Goal: Task Accomplishment & Management: Manage account settings

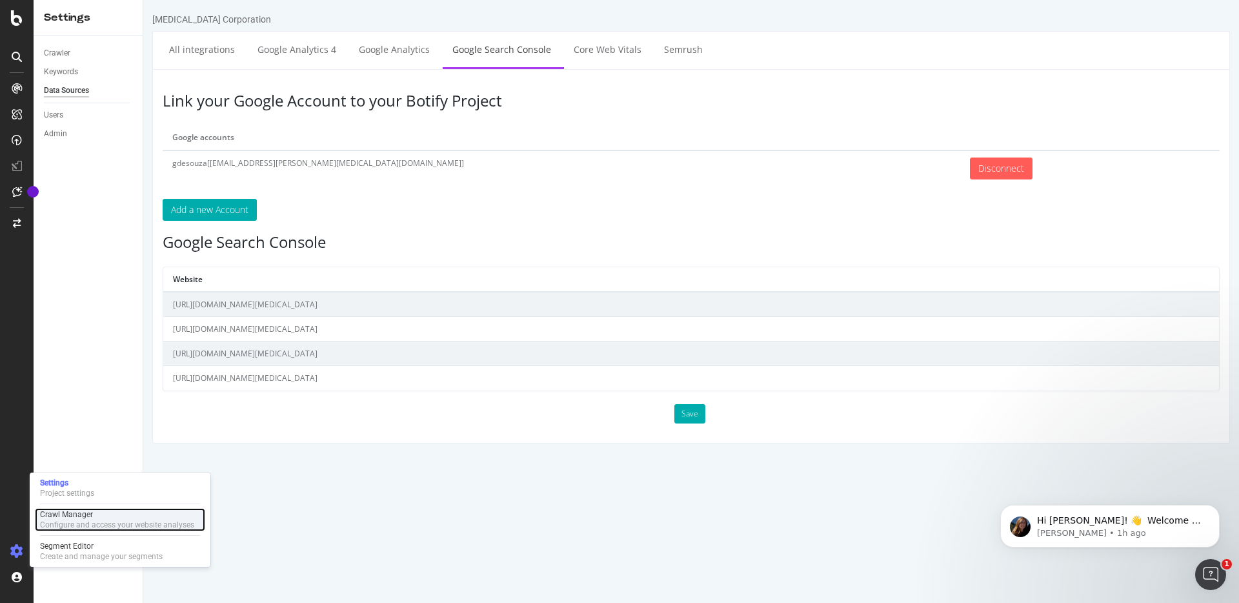
click at [52, 523] on div "Configure and access your website analyses" at bounding box center [117, 524] width 154 height 10
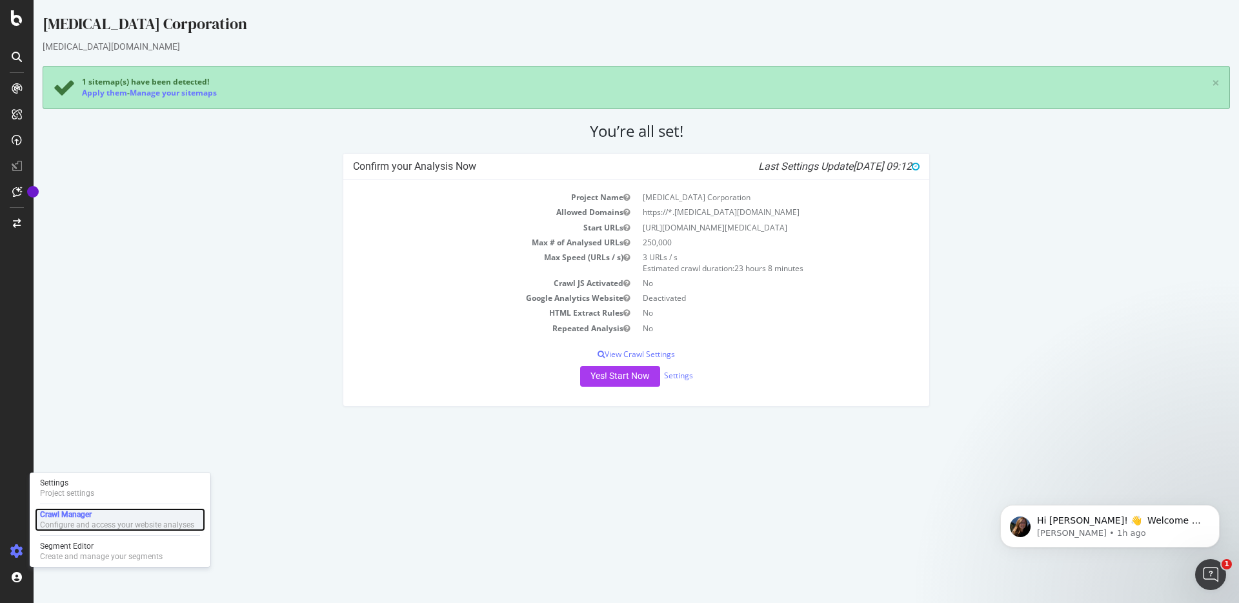
click at [57, 523] on div "Configure and access your website analyses" at bounding box center [117, 524] width 154 height 10
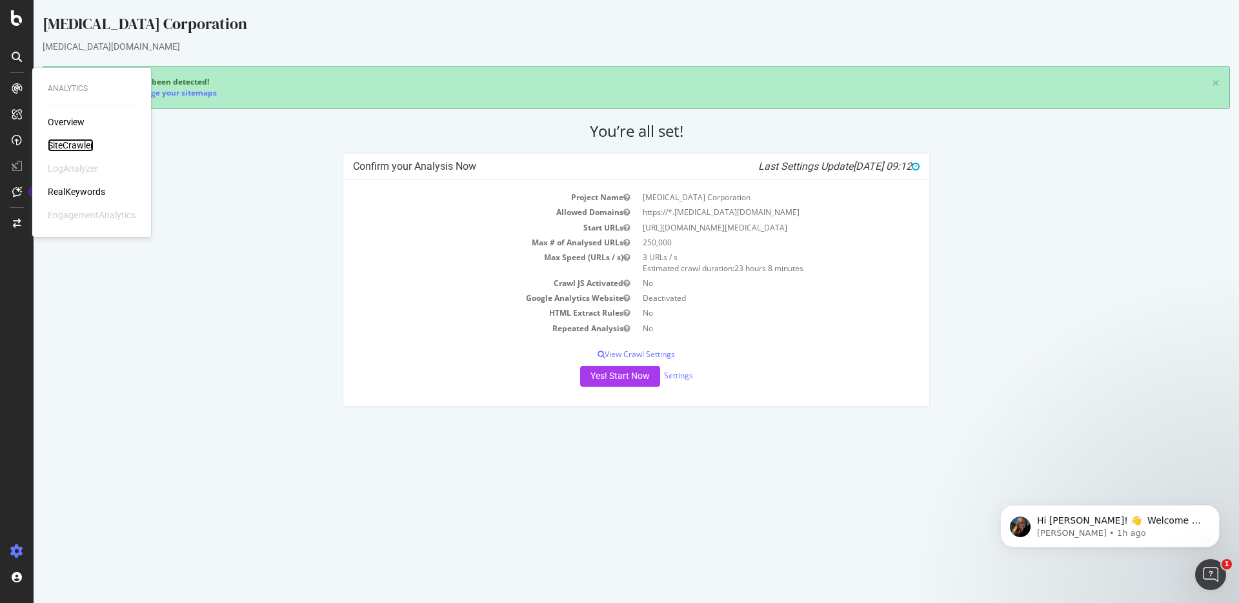
click at [71, 146] on div "SiteCrawler" at bounding box center [71, 145] width 46 height 13
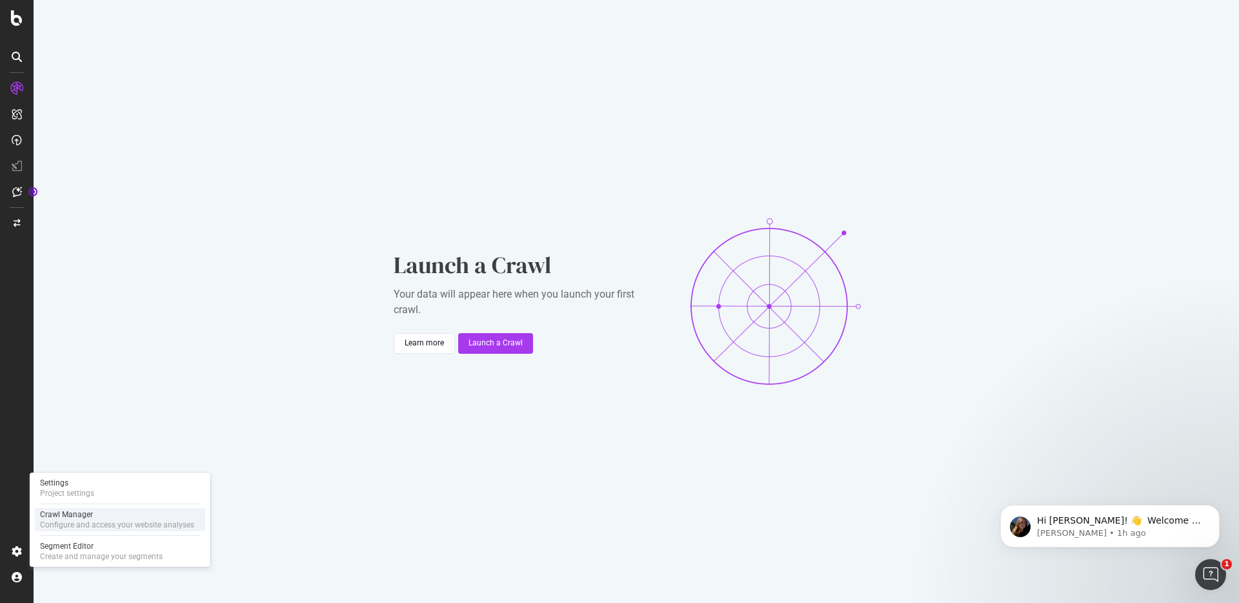
click at [52, 523] on div "Configure and access your website analyses" at bounding box center [117, 524] width 154 height 10
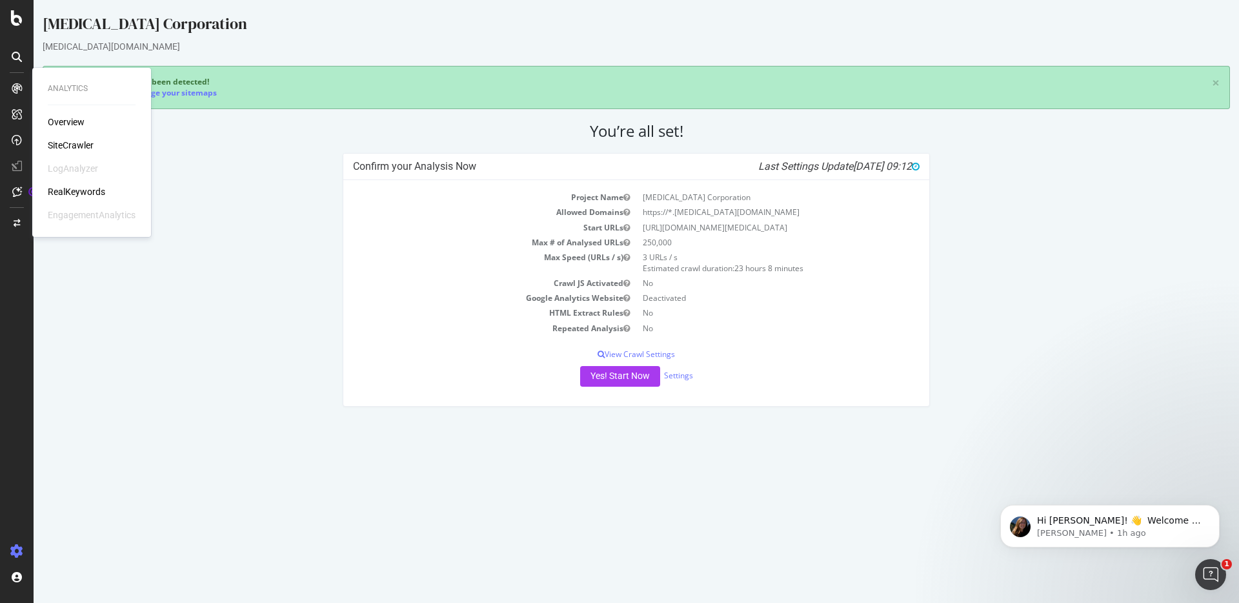
click at [59, 124] on div "Overview" at bounding box center [66, 122] width 37 height 13
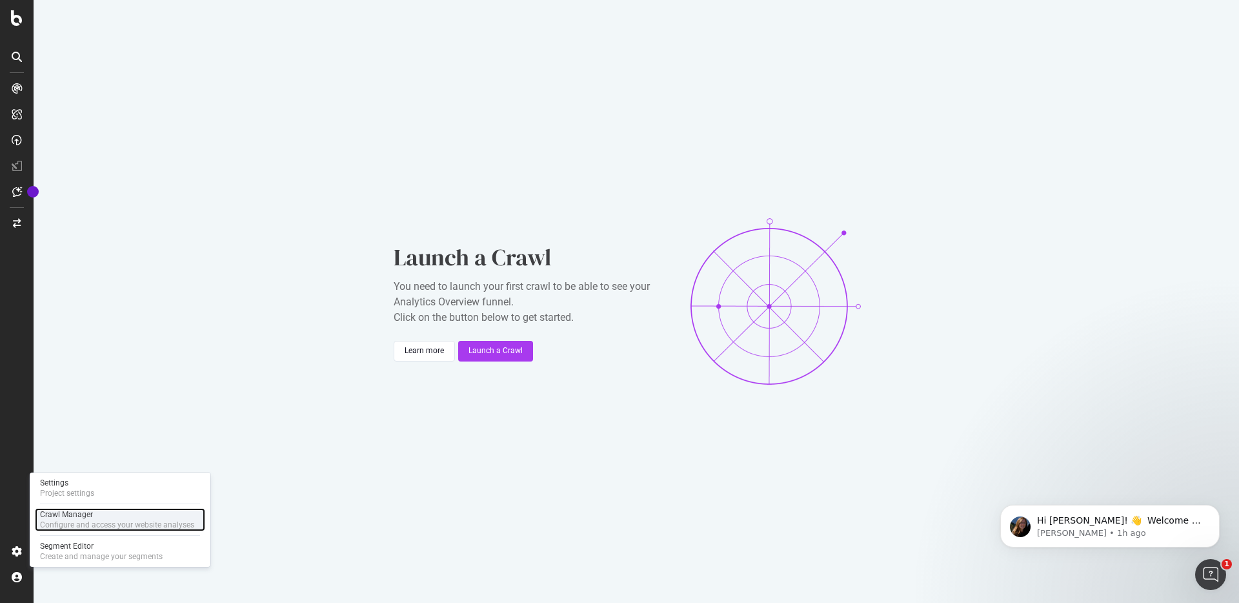
click at [51, 525] on div "Configure and access your website analyses" at bounding box center [117, 524] width 154 height 10
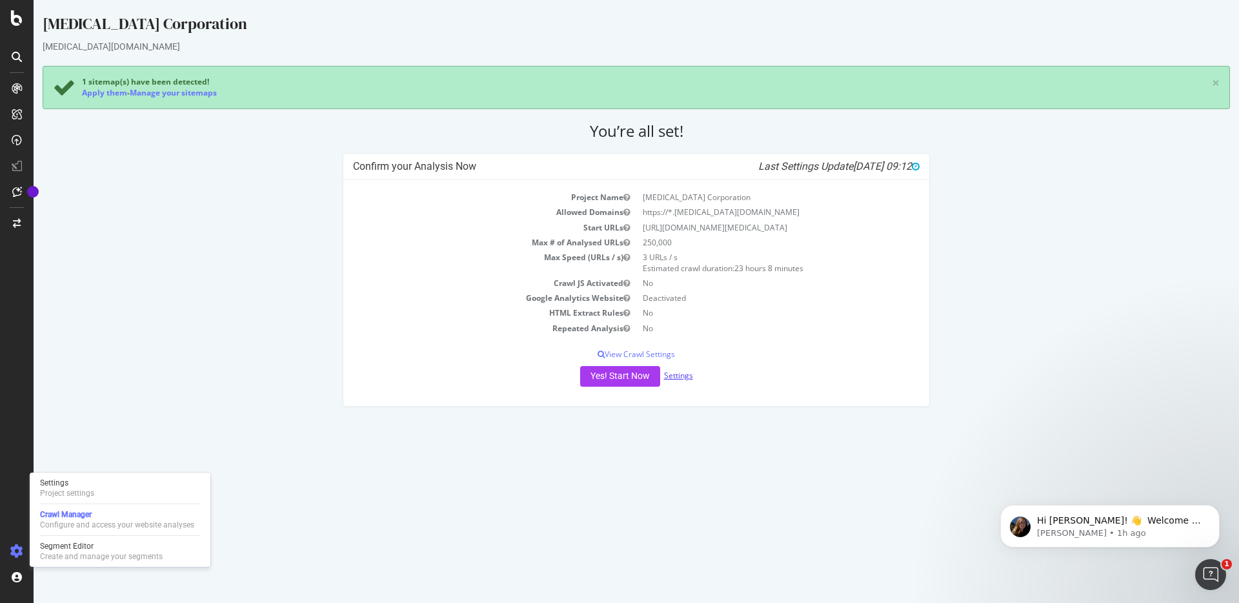
click at [676, 373] on link "Settings" at bounding box center [678, 375] width 29 height 11
